Goal: Transaction & Acquisition: Purchase product/service

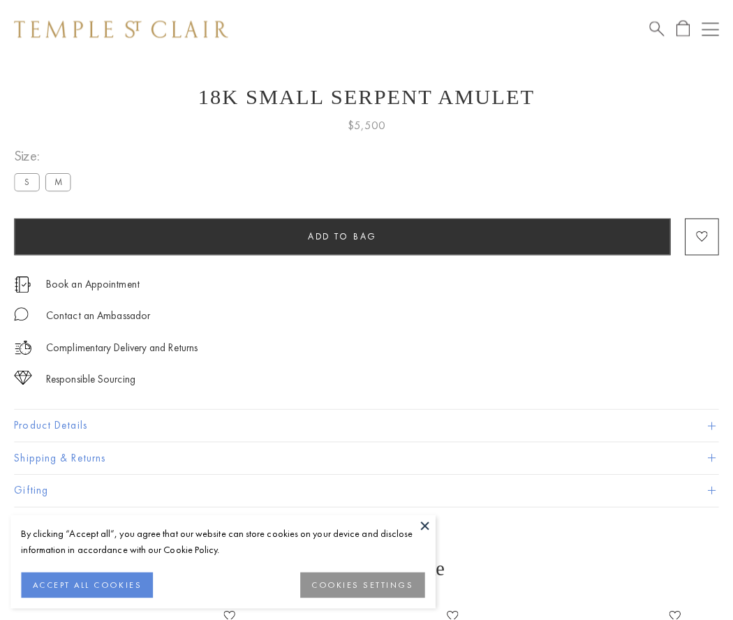
scroll to position [23, 0]
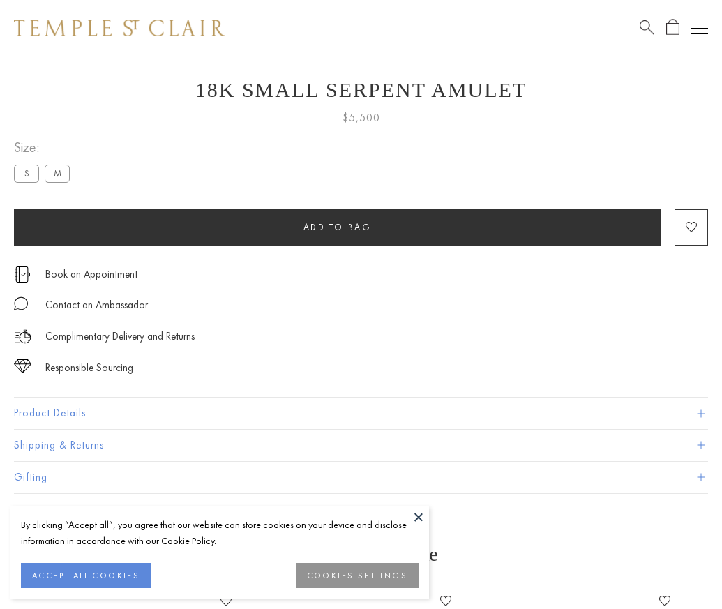
click at [337, 227] on span "Add to bag" at bounding box center [337, 227] width 68 height 12
